Goal: Information Seeking & Learning: Learn about a topic

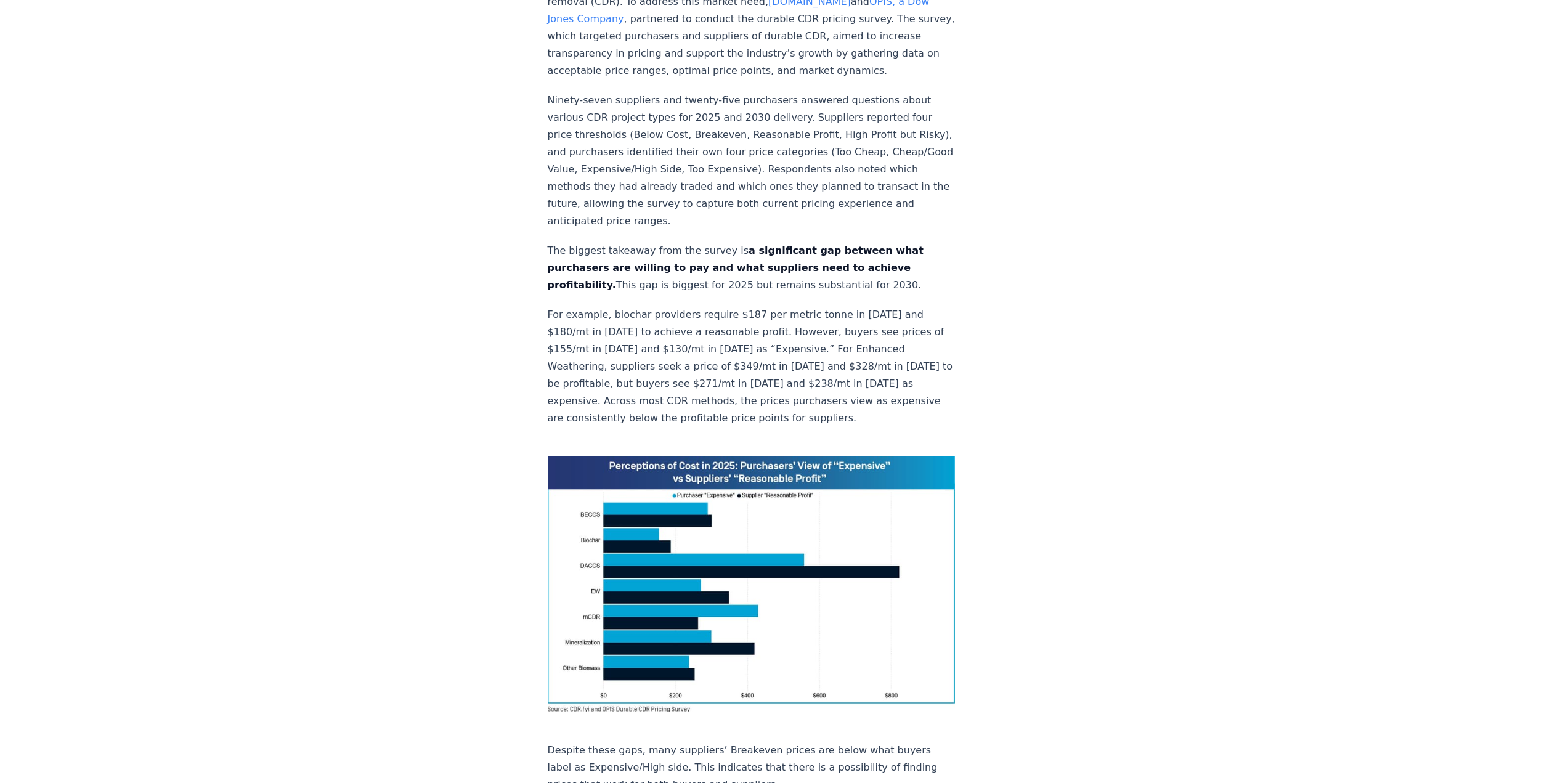
scroll to position [510, 0]
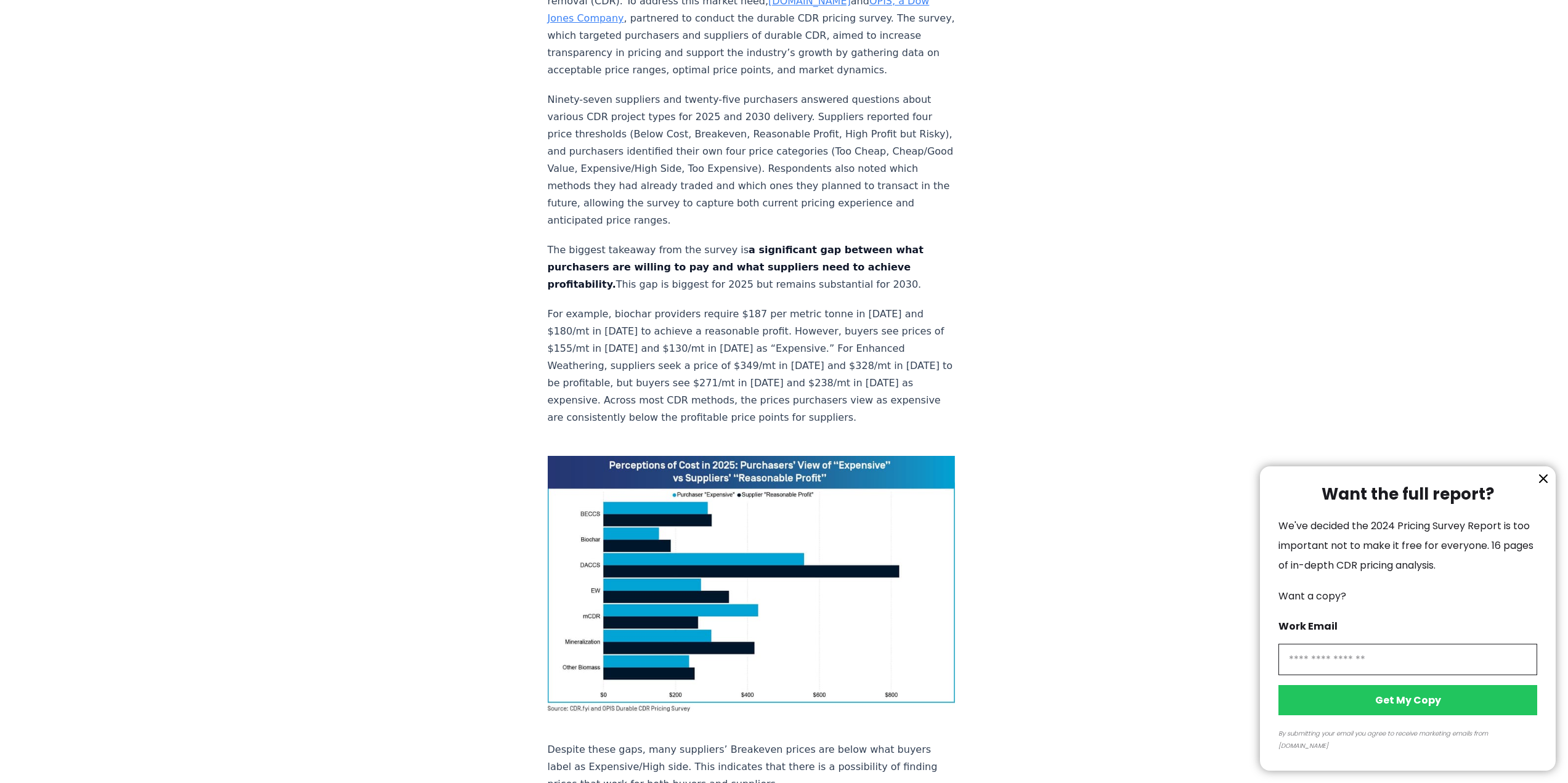
click at [472, 324] on div at bounding box center [784, 391] width 1568 height 783
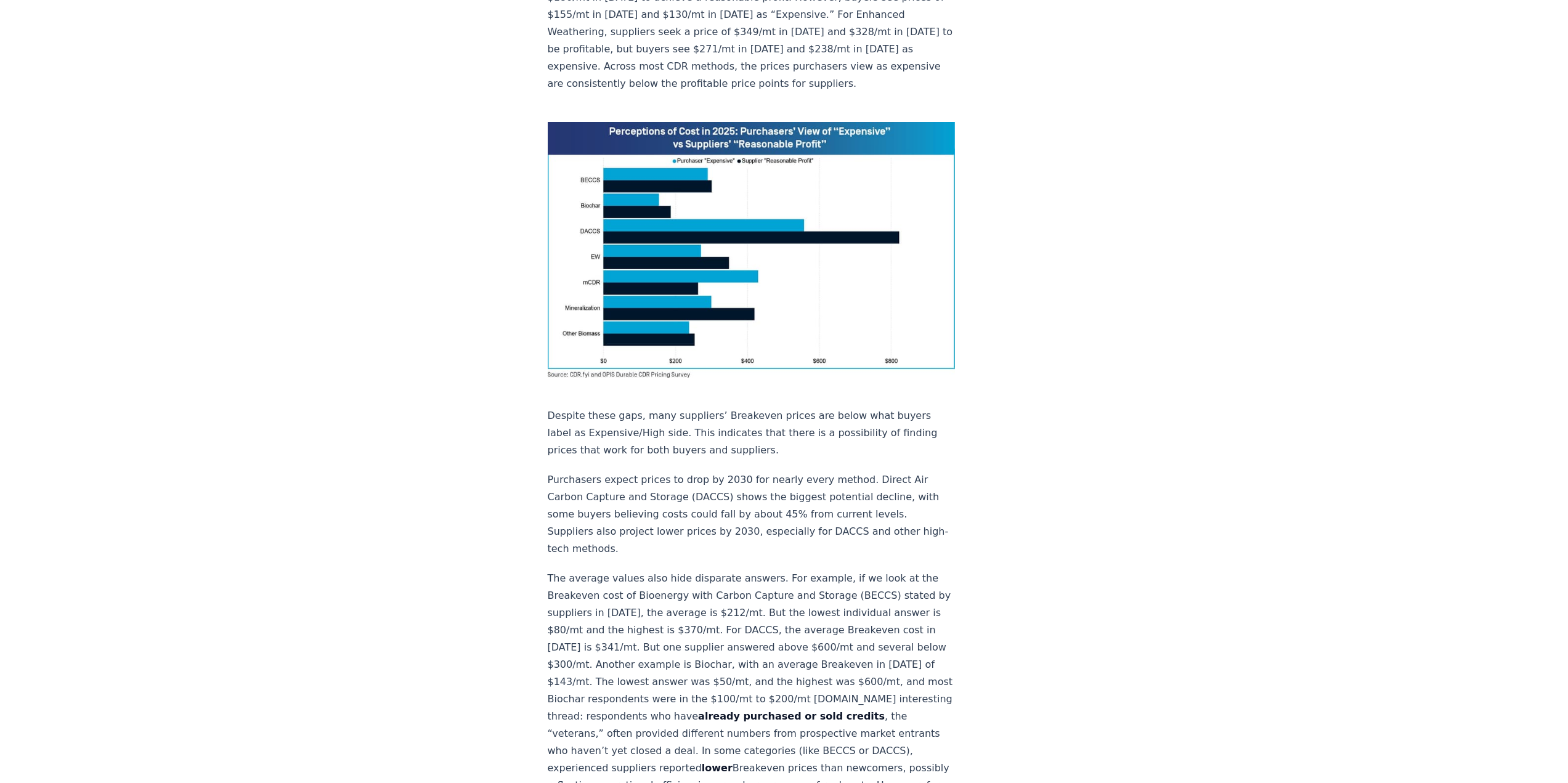
scroll to position [616, 0]
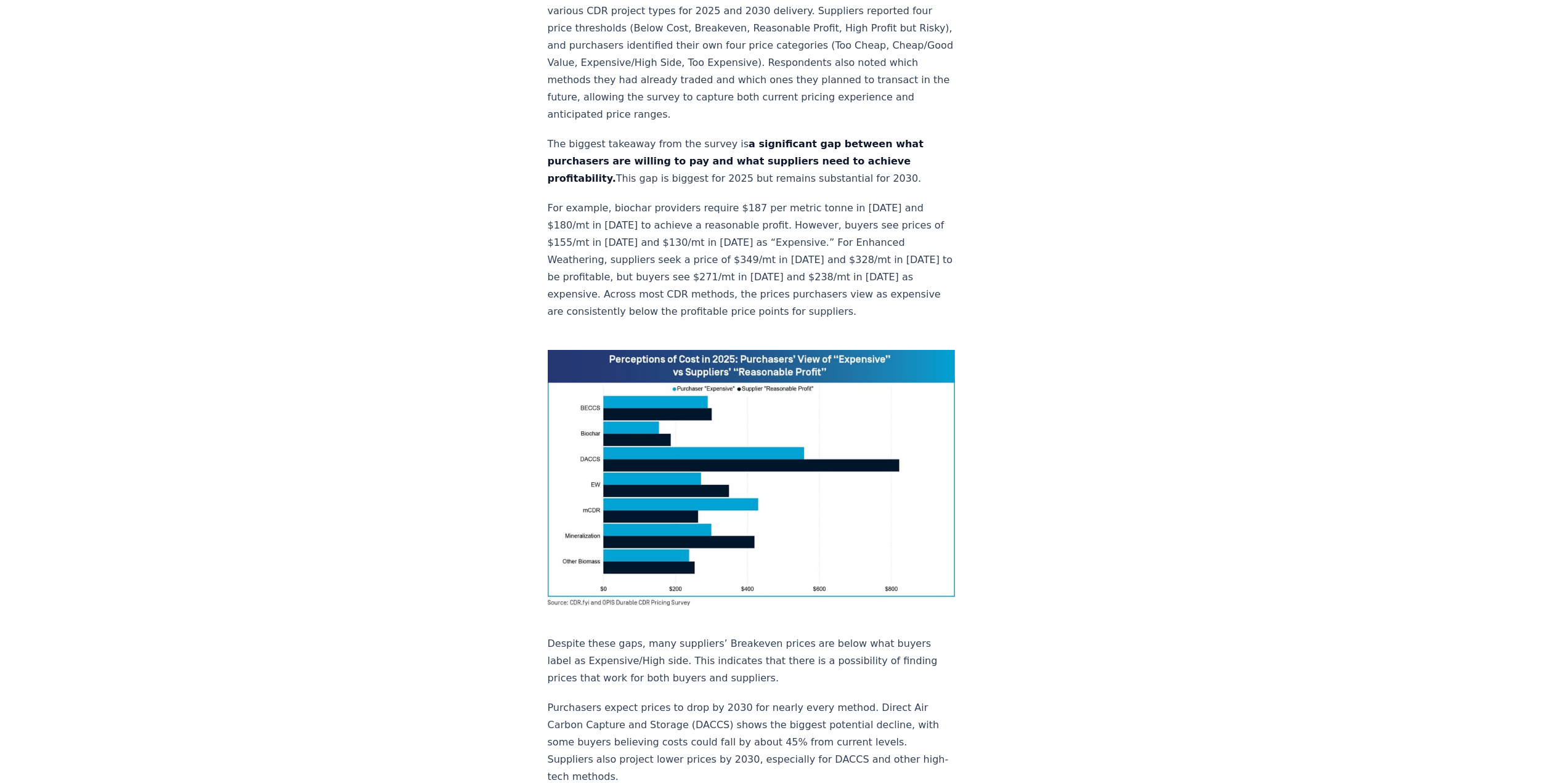
click at [643, 200] on p "For example, biochar providers require $187 per metric tonne in [DATE] and $180…" at bounding box center [752, 260] width 408 height 121
click at [719, 200] on p "For example, biochar providers require $187 per metric tonne in [DATE] and $180…" at bounding box center [752, 260] width 408 height 121
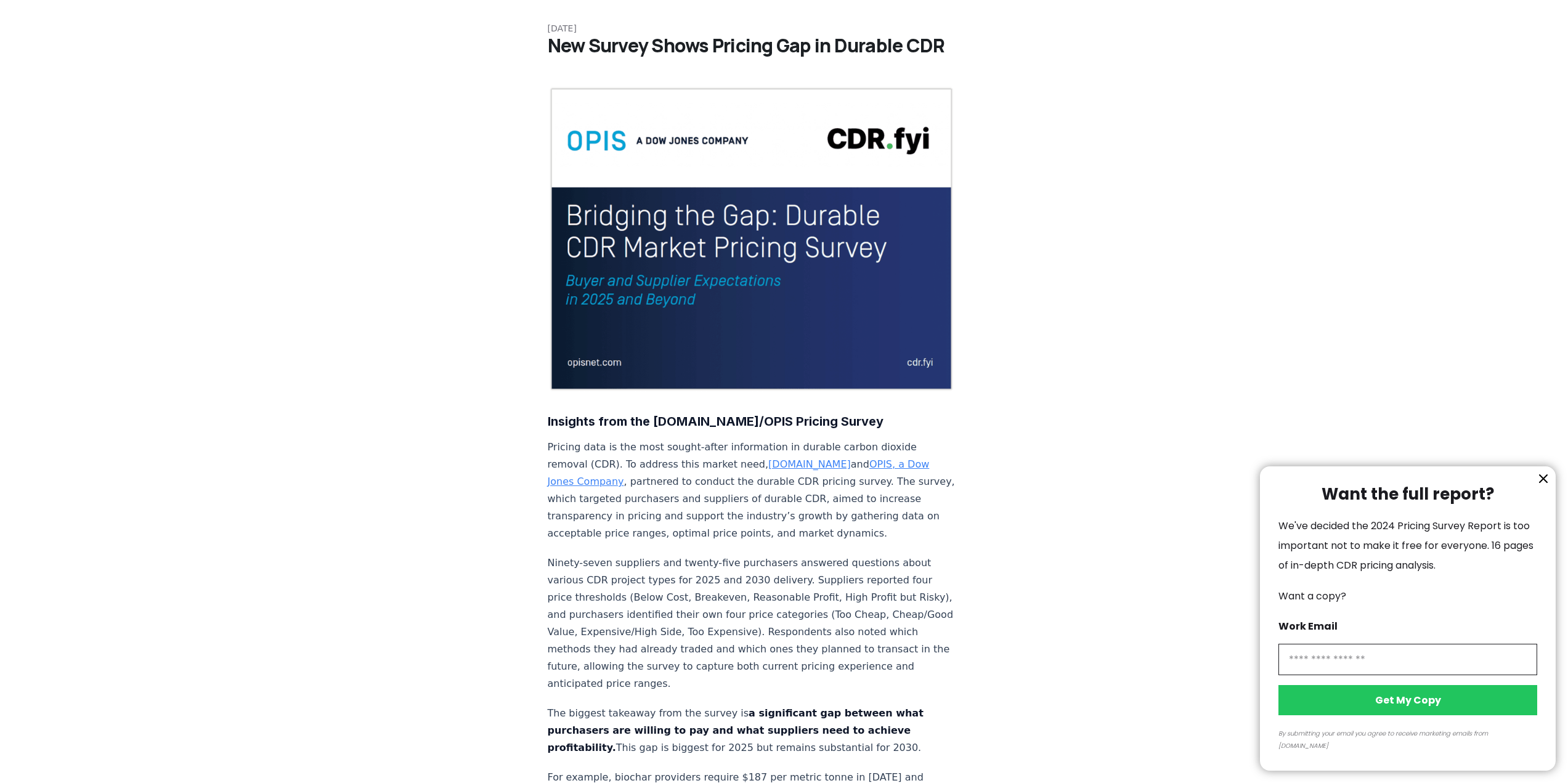
scroll to position [18, 0]
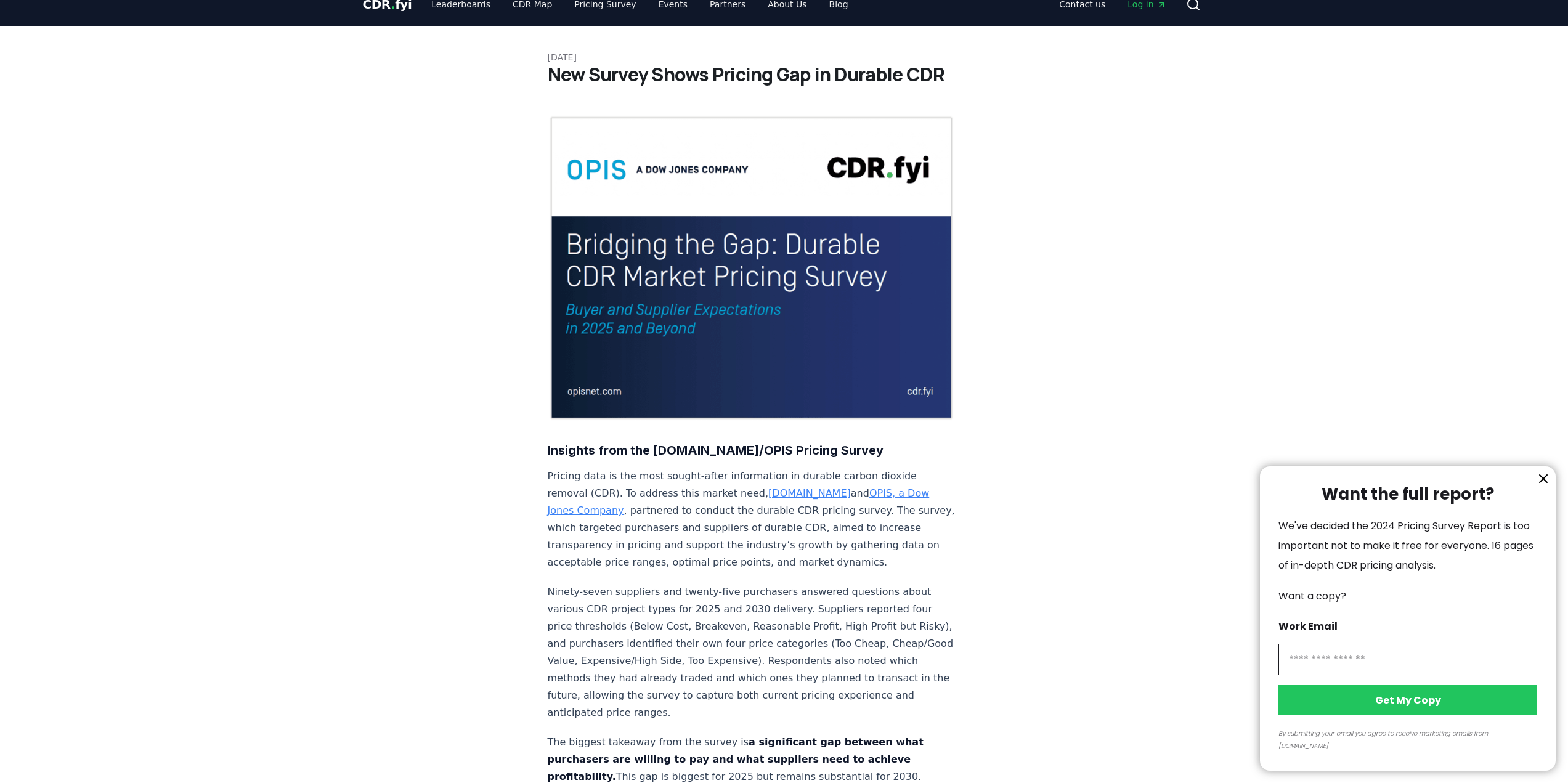
click at [727, 507] on div at bounding box center [784, 391] width 1568 height 783
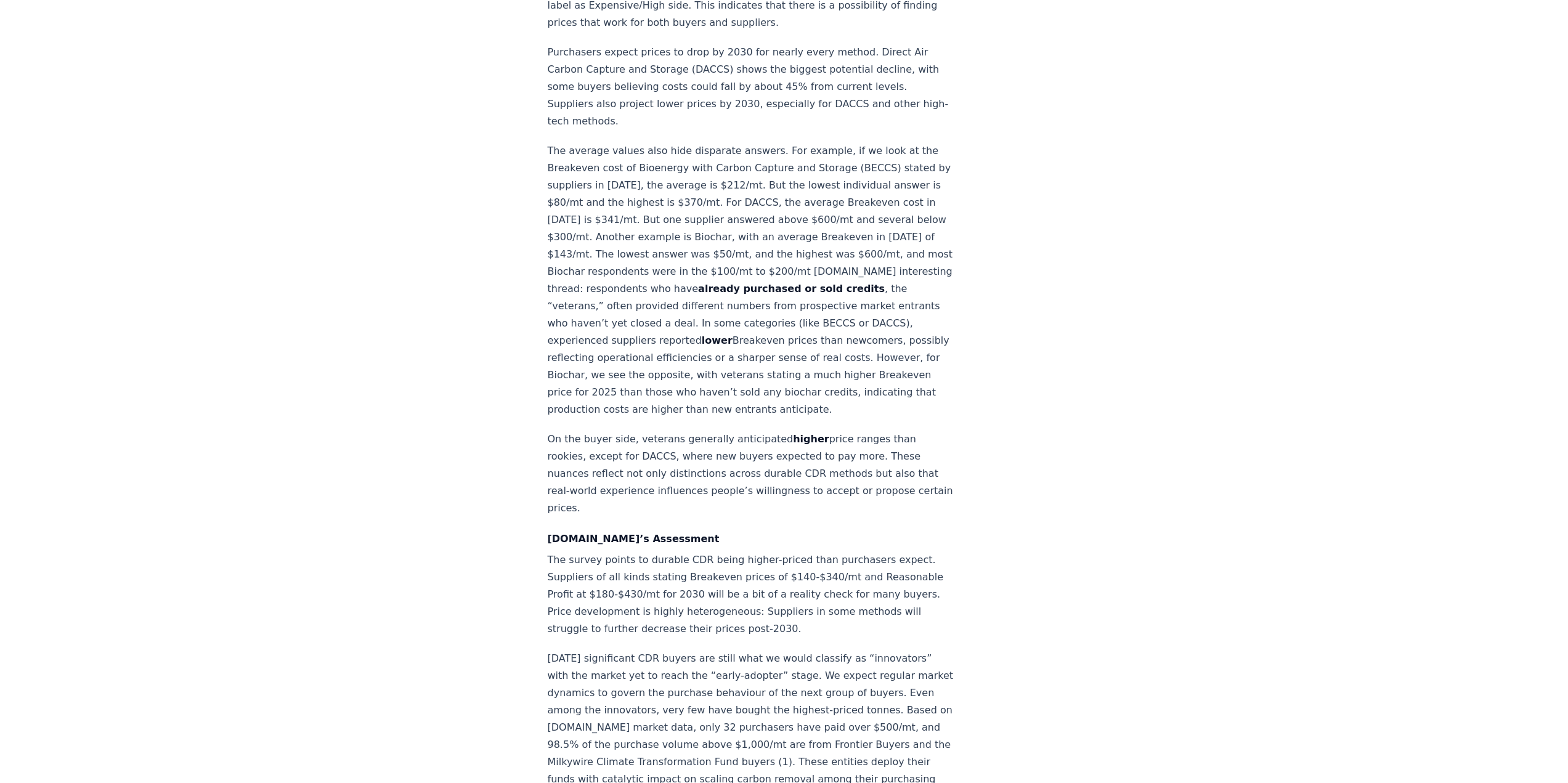
scroll to position [1250, 0]
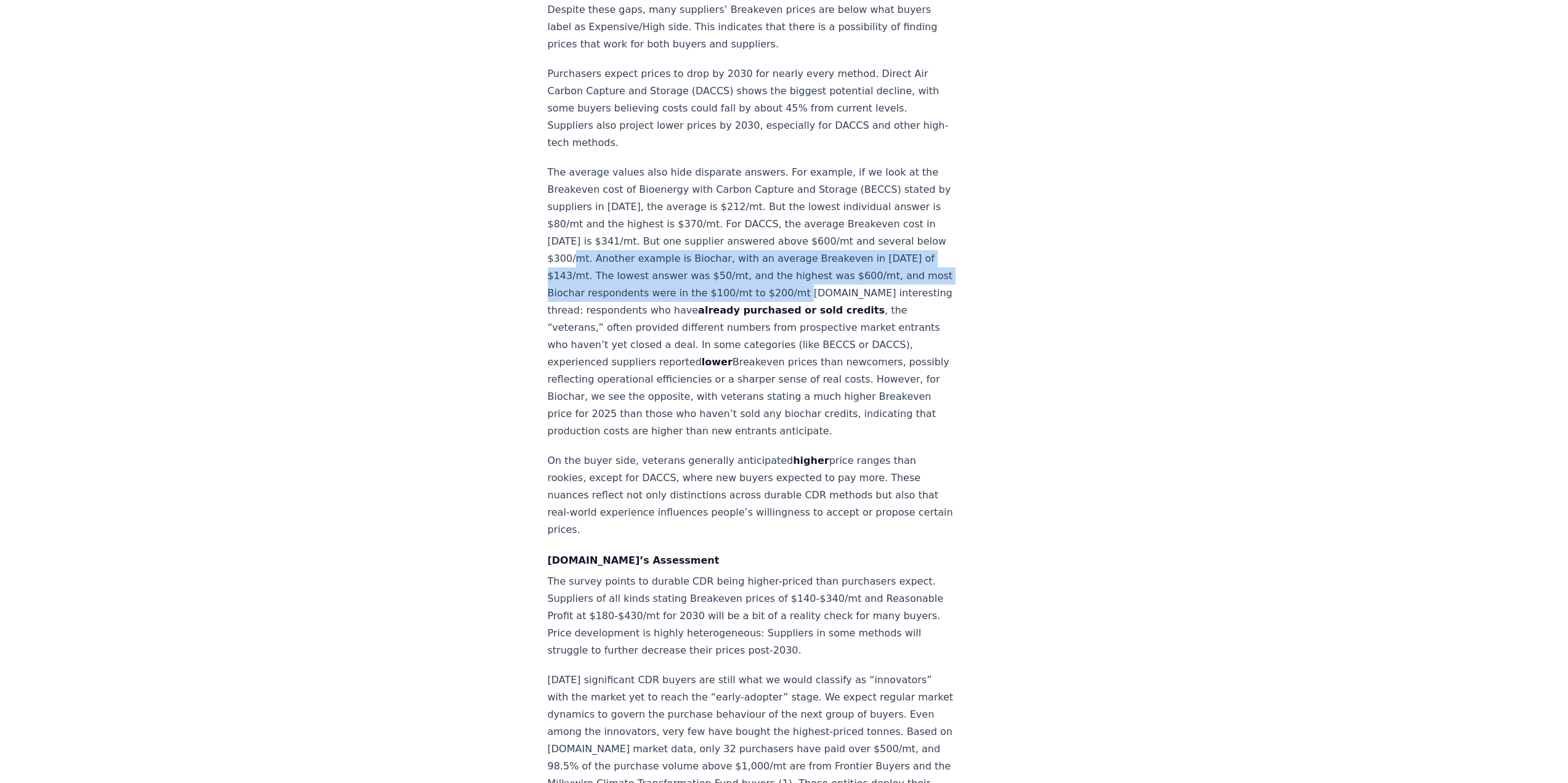
drag, startPoint x: 621, startPoint y: 186, endPoint x: 841, endPoint y: 213, distance: 221.7
click at [841, 213] on p "The average values also hide disparate answers. For example, if we look at the …" at bounding box center [752, 302] width 408 height 276
copy p "Another example is Biochar, with an average Breakeven in [DATE] of $143/mt. The…"
